Goal: Find specific page/section: Find specific page/section

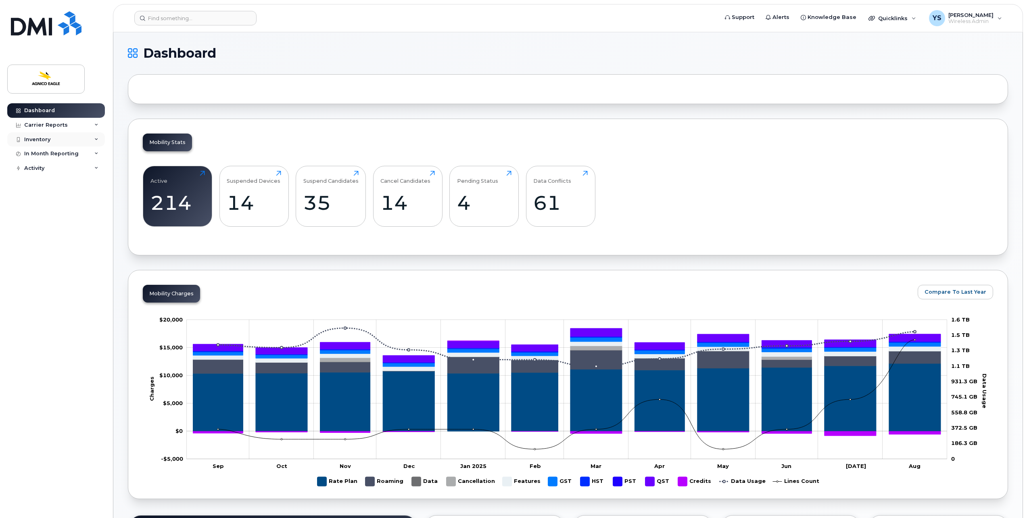
click at [44, 133] on div "Inventory" at bounding box center [56, 139] width 98 height 15
click at [65, 167] on link "Data Conflicts" at bounding box center [62, 169] width 83 height 15
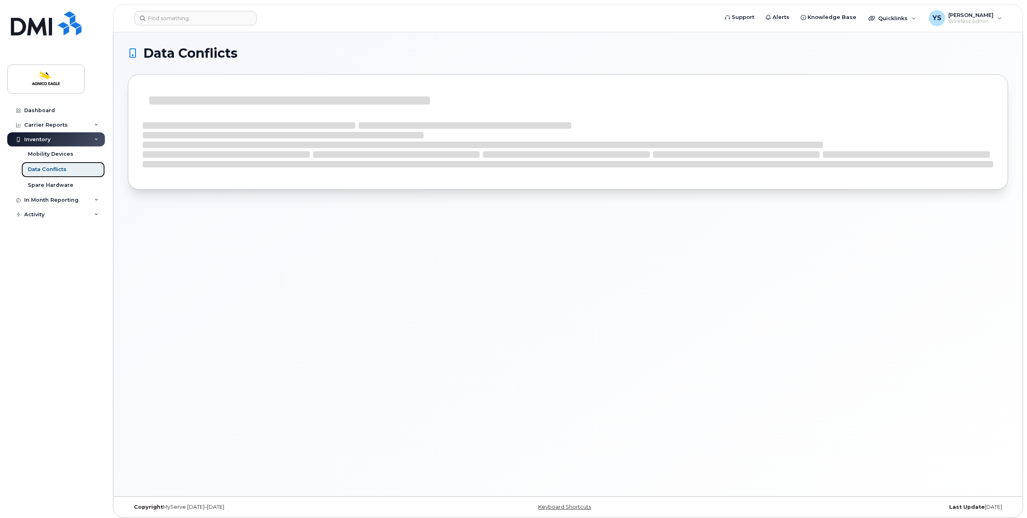
click at [65, 167] on link "Data Conflicts" at bounding box center [62, 169] width 83 height 15
click at [65, 156] on div "Mobility Devices" at bounding box center [51, 153] width 46 height 7
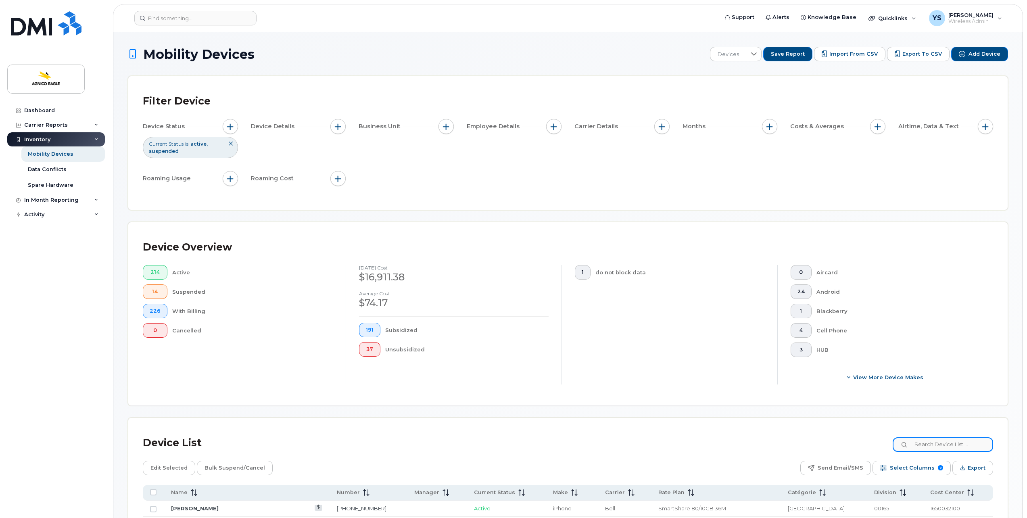
click at [955, 447] on input at bounding box center [942, 444] width 100 height 15
type input "Julie"
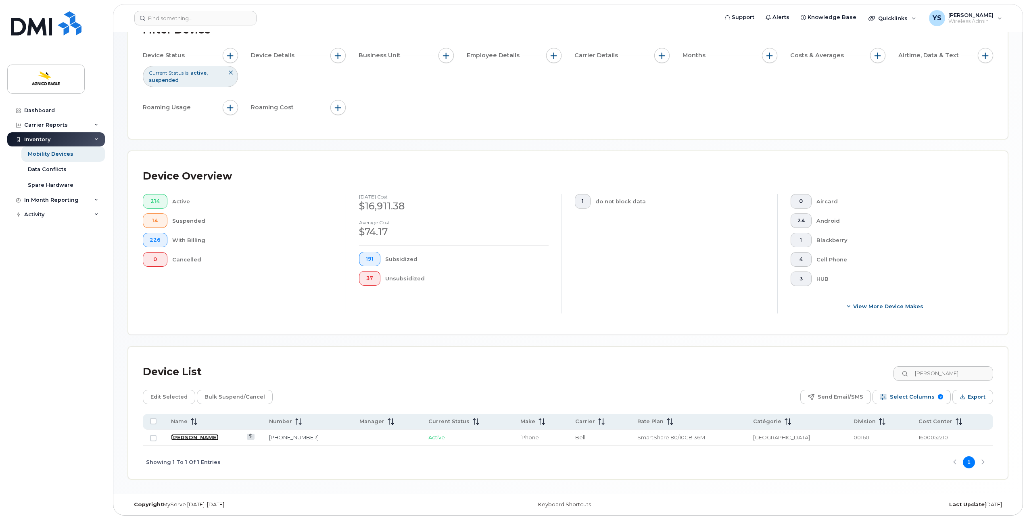
click at [185, 435] on link "[PERSON_NAME]" at bounding box center [195, 437] width 48 height 6
